Goal: Use online tool/utility: Use online tool/utility

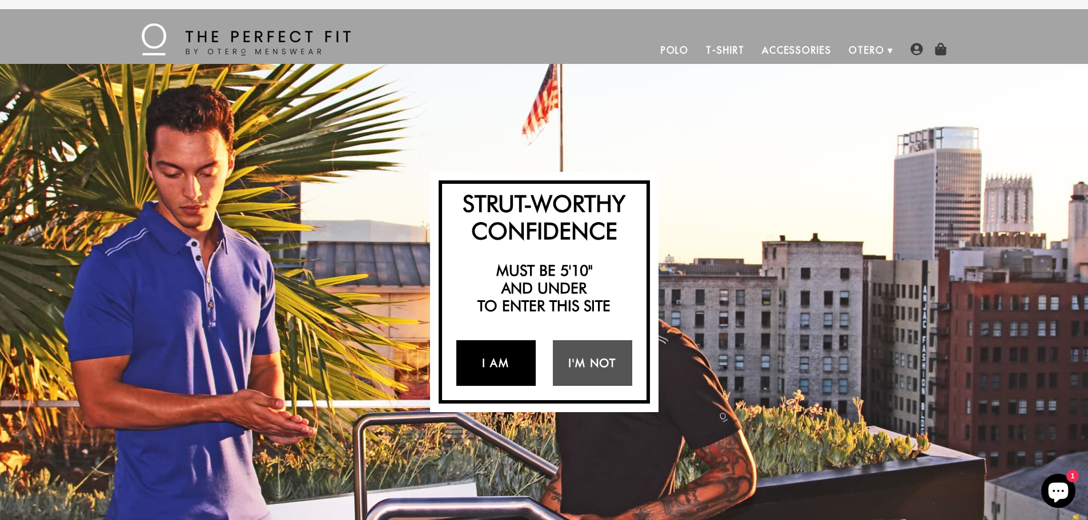
click at [498, 365] on link "I Am" at bounding box center [495, 363] width 79 height 46
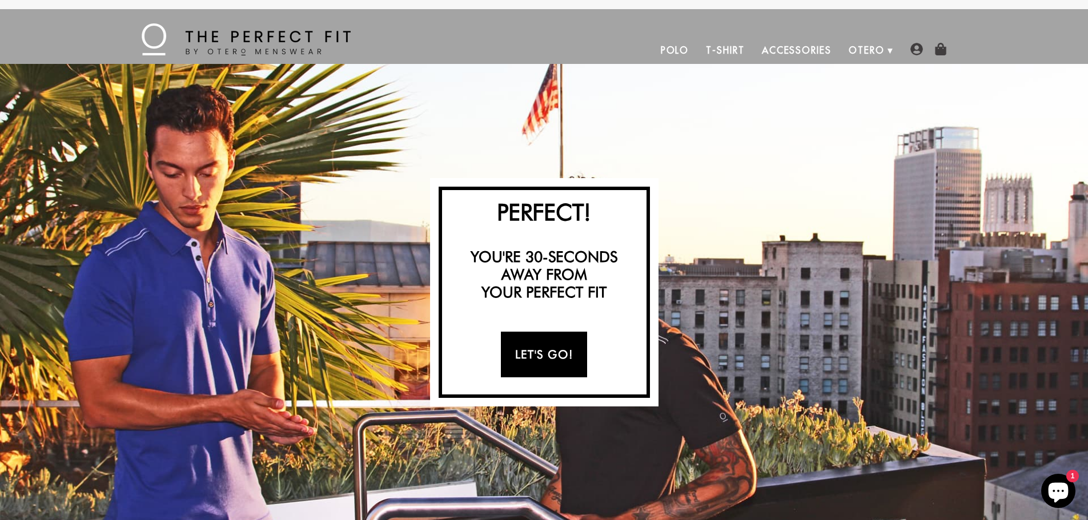
click at [542, 354] on link "Let's Go!" at bounding box center [544, 355] width 86 height 46
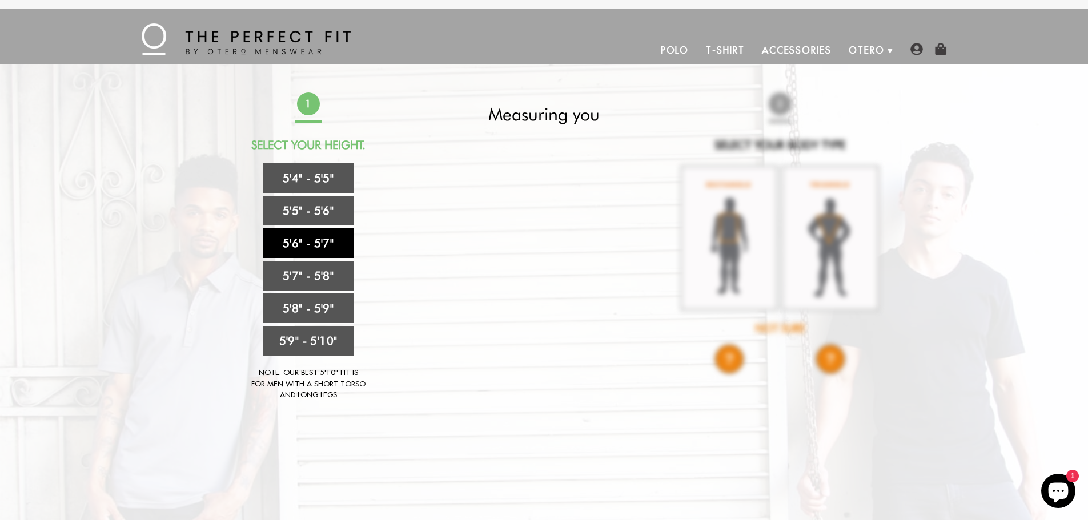
click at [311, 242] on link "5'6" - 5'7"" at bounding box center [308, 244] width 91 height 30
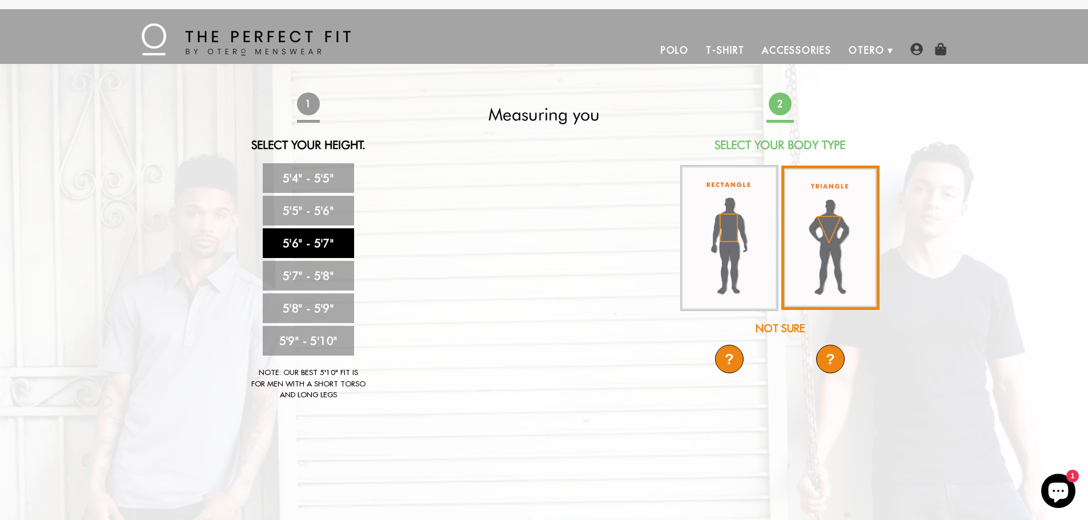
click at [836, 217] on img at bounding box center [831, 238] width 98 height 145
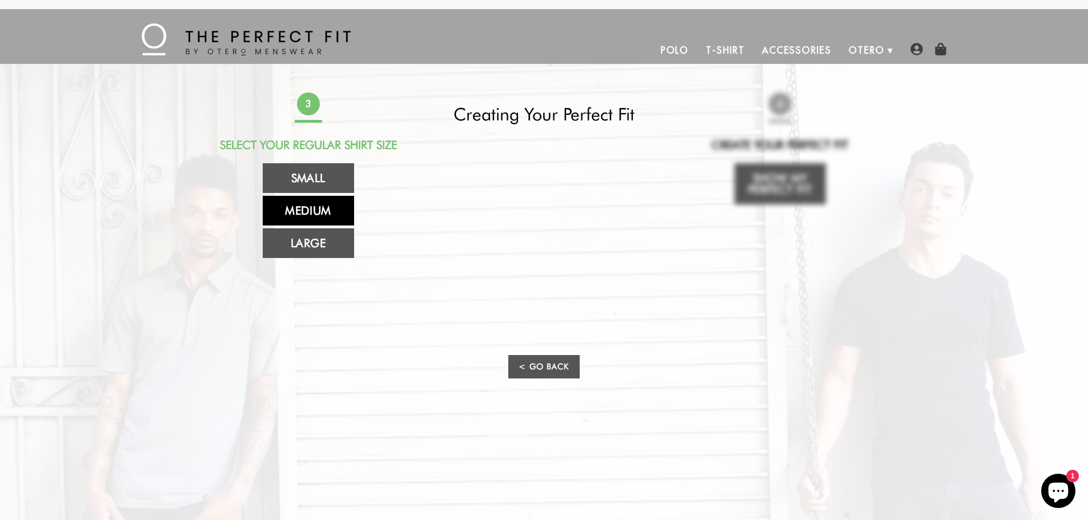
click at [322, 211] on link "Medium" at bounding box center [308, 211] width 91 height 30
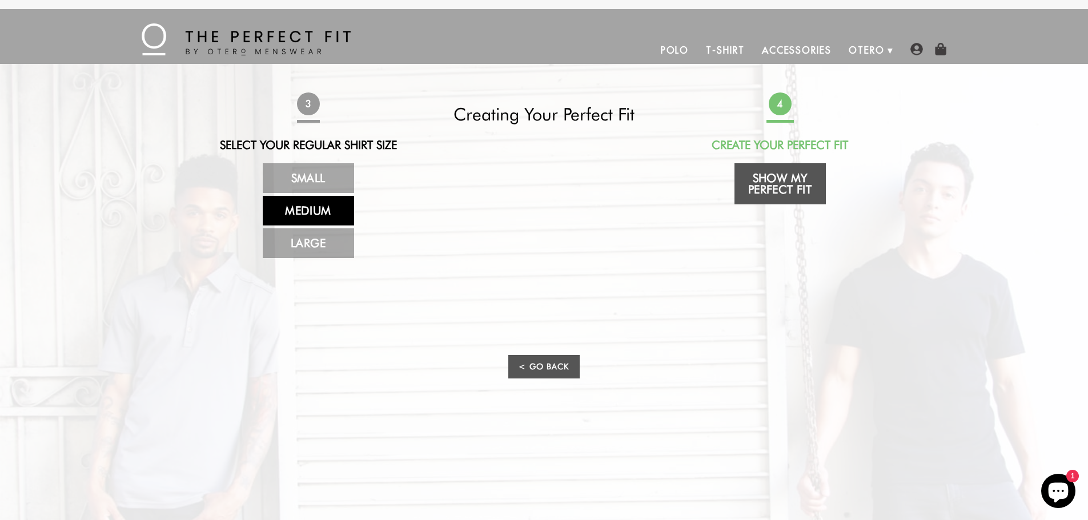
click at [322, 211] on link "Medium" at bounding box center [308, 211] width 91 height 30
click at [335, 214] on link "Medium" at bounding box center [308, 211] width 91 height 30
click at [764, 175] on link "Show My Perfect Fit" at bounding box center [780, 183] width 91 height 41
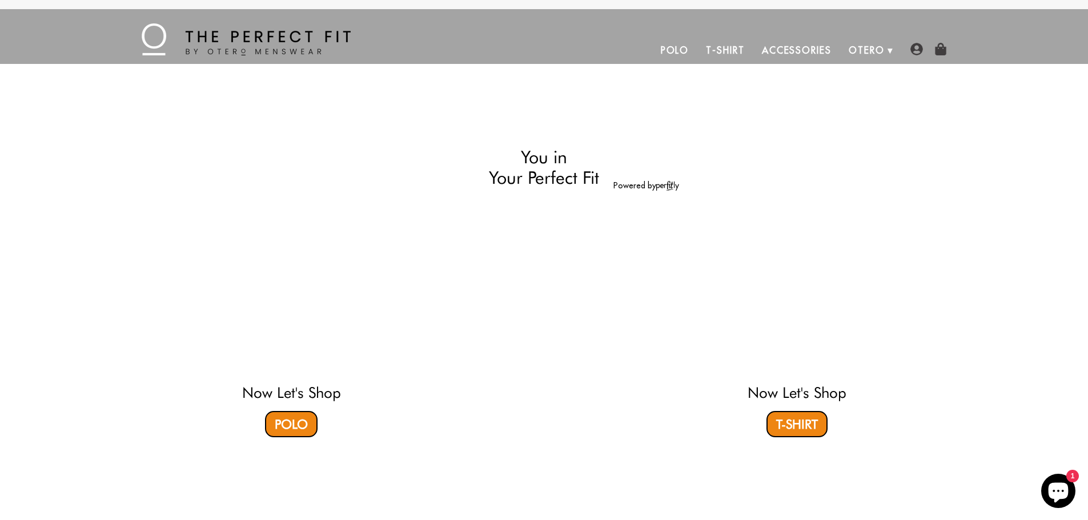
select select "56-57"
select select "triangle"
select select "M"
